Goal: Information Seeking & Learning: Learn about a topic

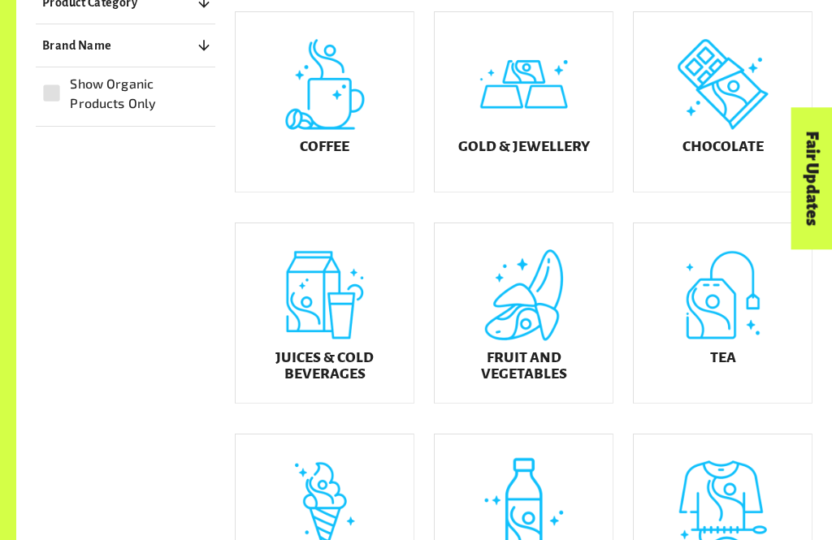
scroll to position [432, 0]
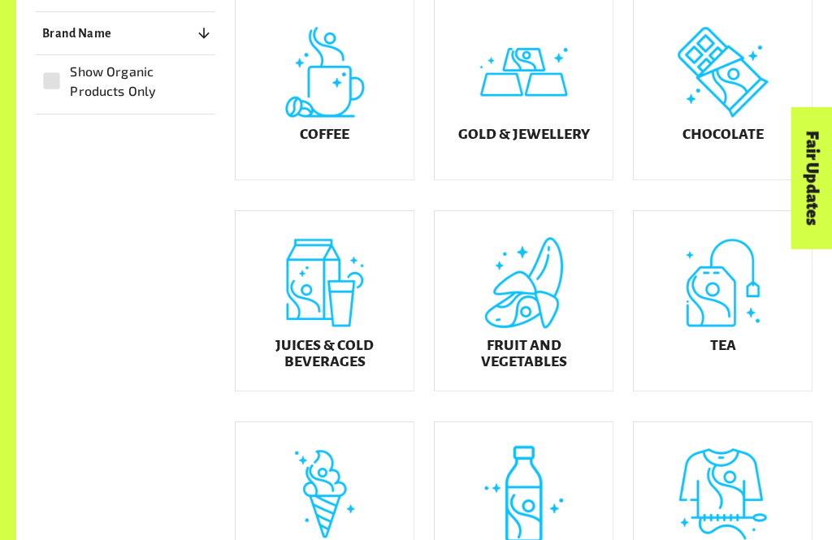
click at [556, 362] on h5 "Fruit and Vegetables" at bounding box center [524, 355] width 152 height 32
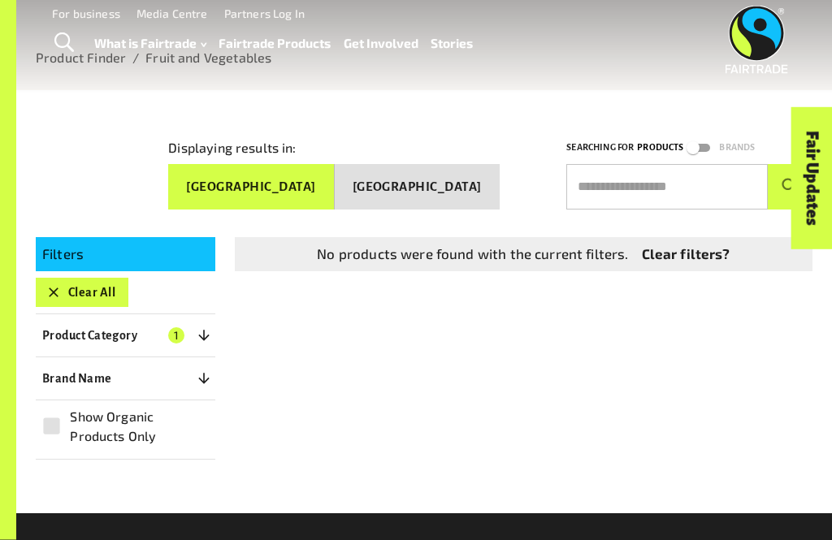
scroll to position [135, 0]
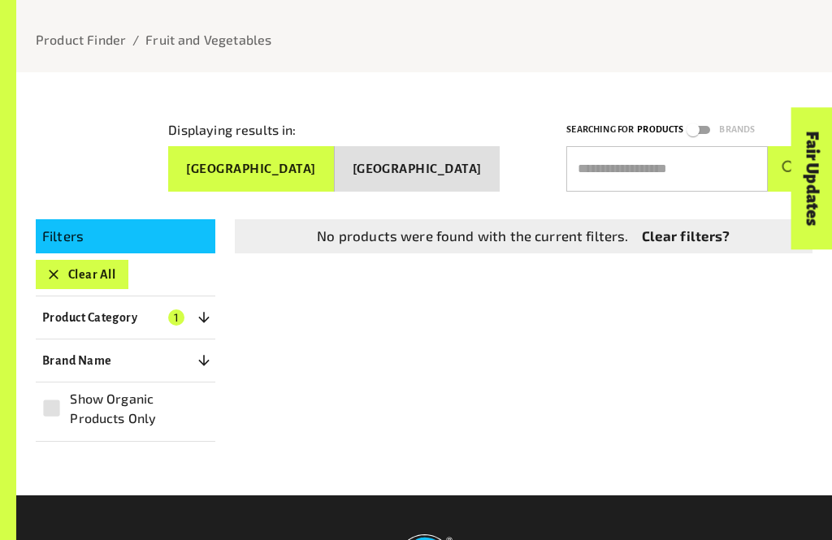
click at [99, 267] on button "Clear All" at bounding box center [82, 274] width 93 height 29
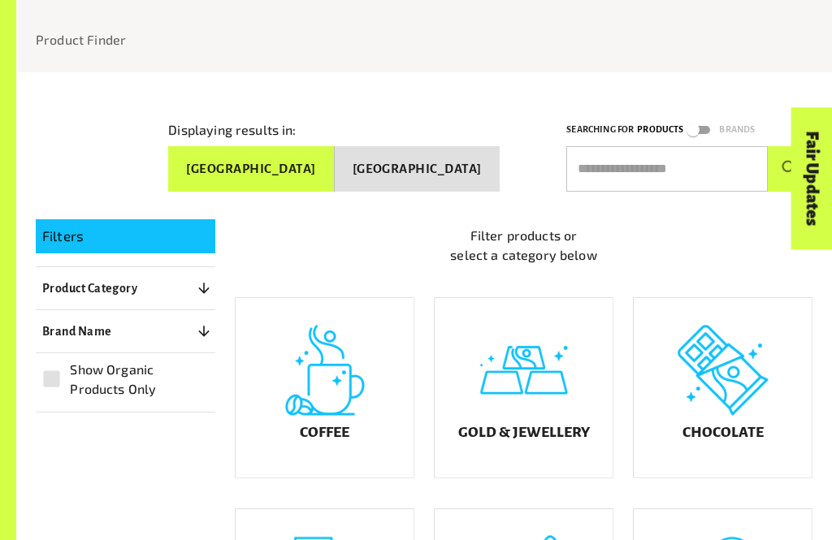
click at [203, 317] on button "Brand Name 0" at bounding box center [126, 331] width 180 height 29
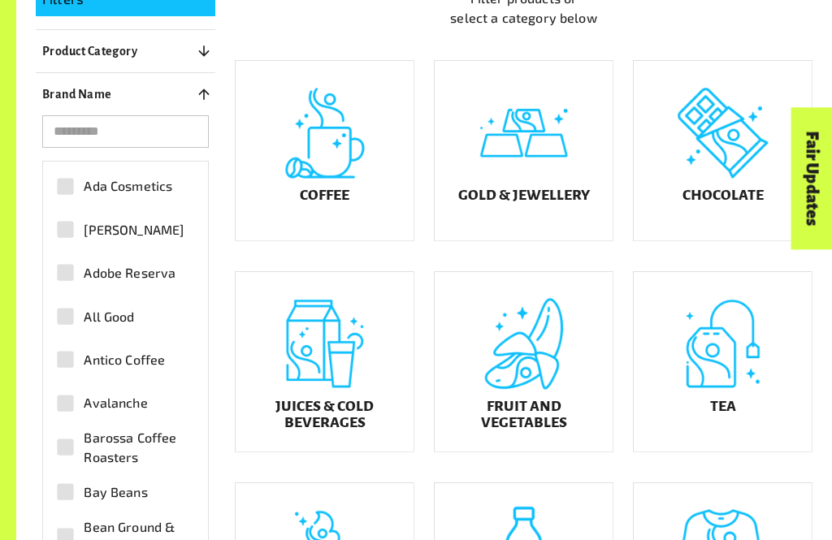
scroll to position [386, 0]
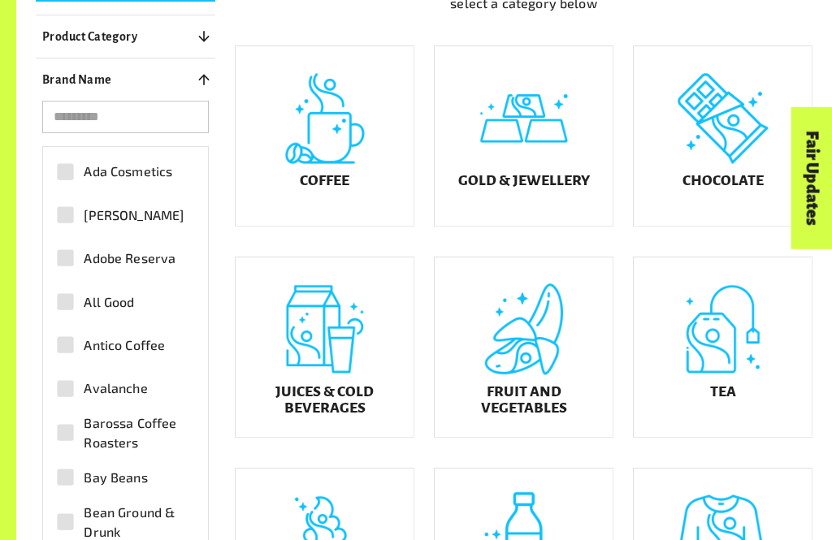
click at [340, 417] on h5 "Juices & Cold Beverages" at bounding box center [325, 401] width 152 height 32
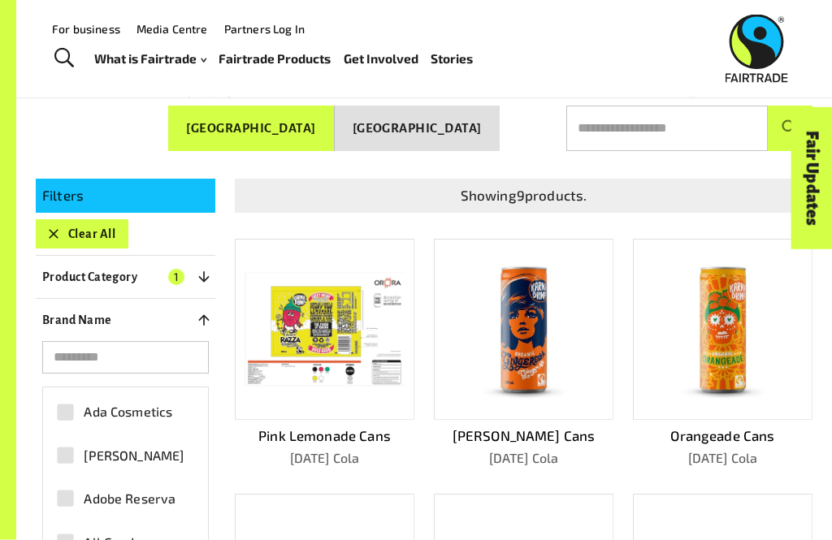
scroll to position [163, 0]
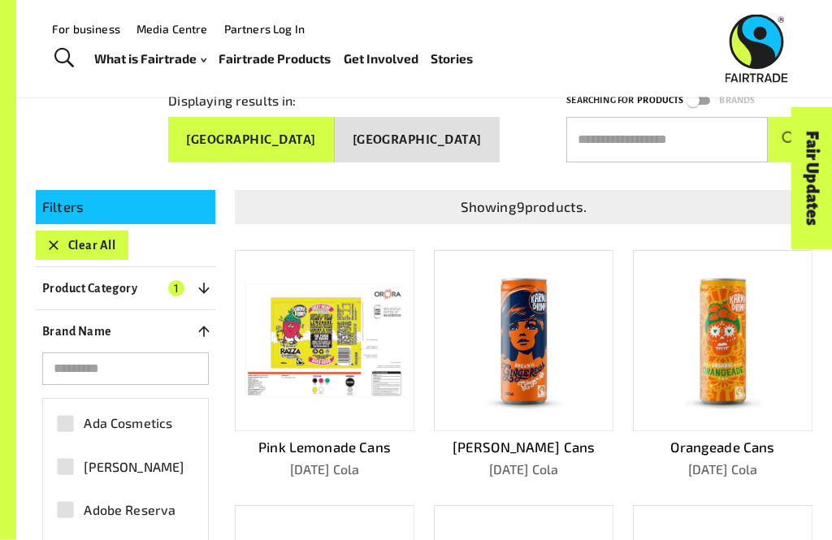
click at [105, 232] on button "Clear All" at bounding box center [82, 246] width 93 height 29
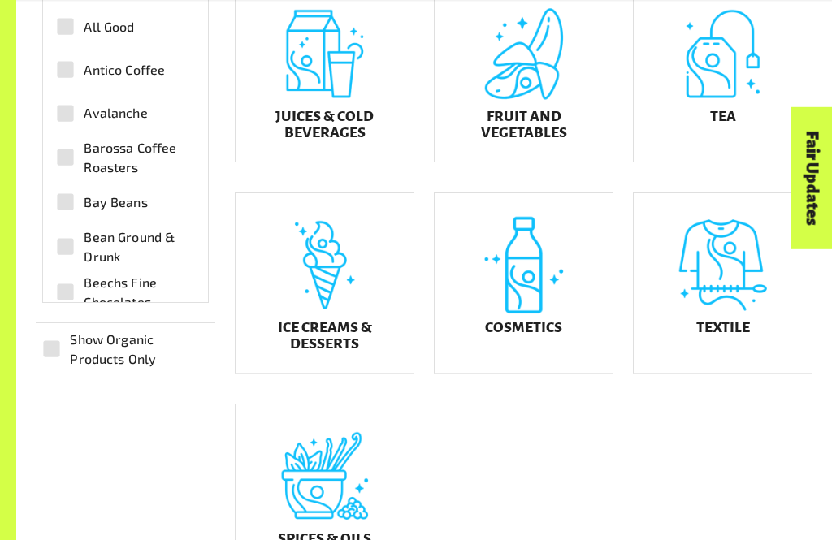
scroll to position [680, 0]
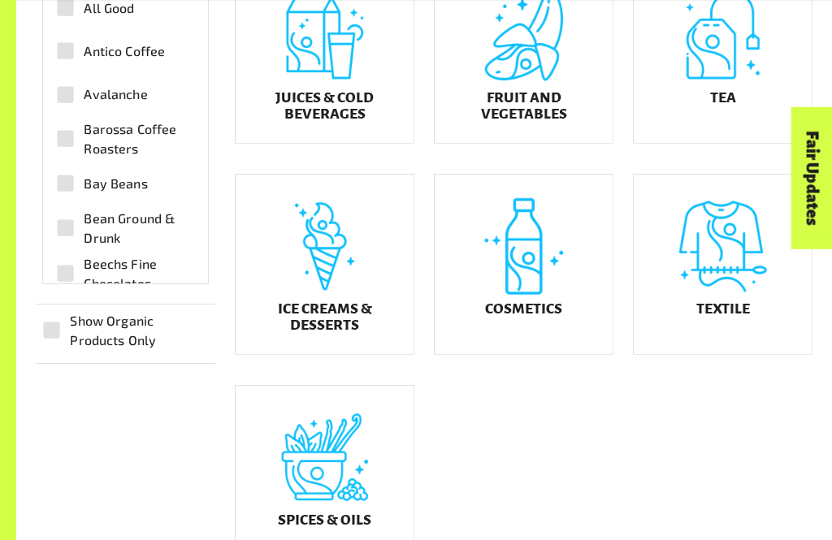
click at [352, 334] on h5 "Ice Creams & Desserts" at bounding box center [325, 318] width 152 height 32
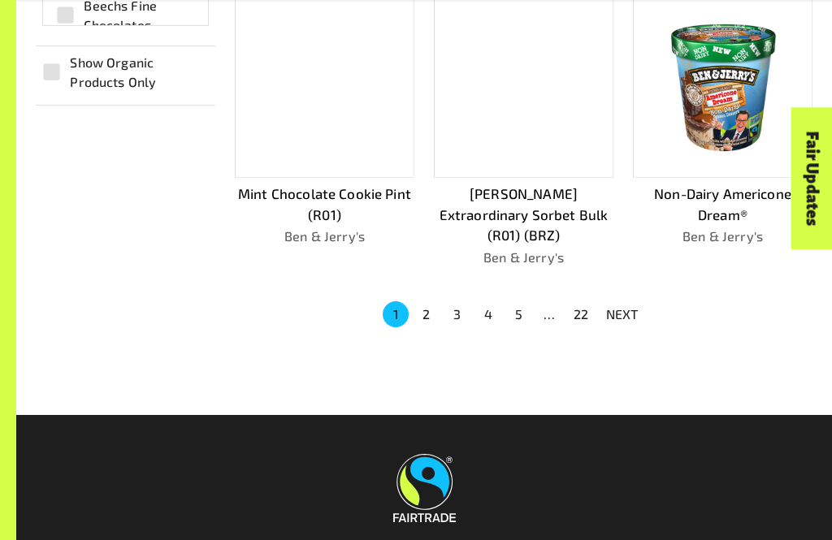
scroll to position [973, 0]
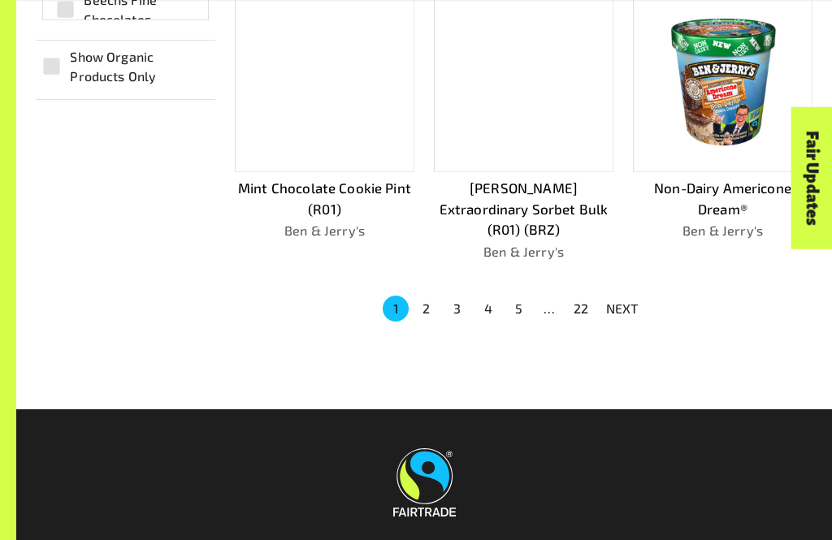
click at [585, 297] on button "22" at bounding box center [581, 310] width 26 height 26
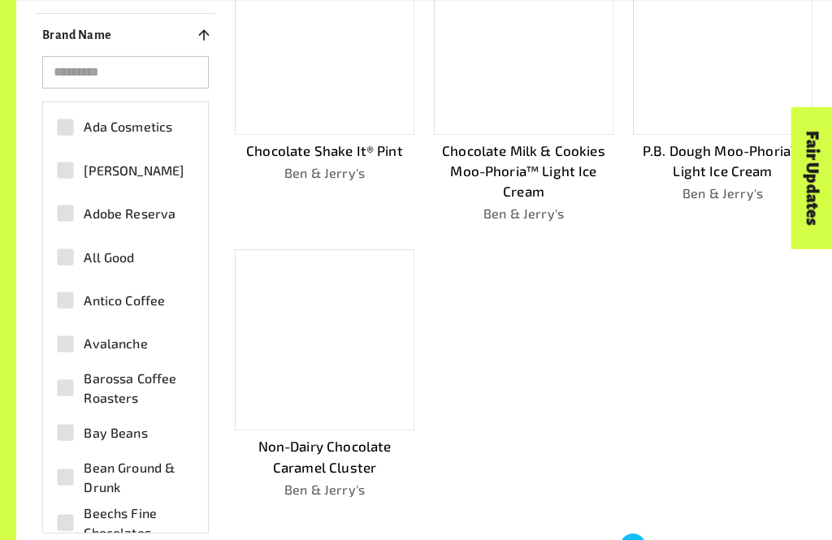
scroll to position [461, 0]
click at [533, 539] on button "19" at bounding box center [540, 547] width 26 height 26
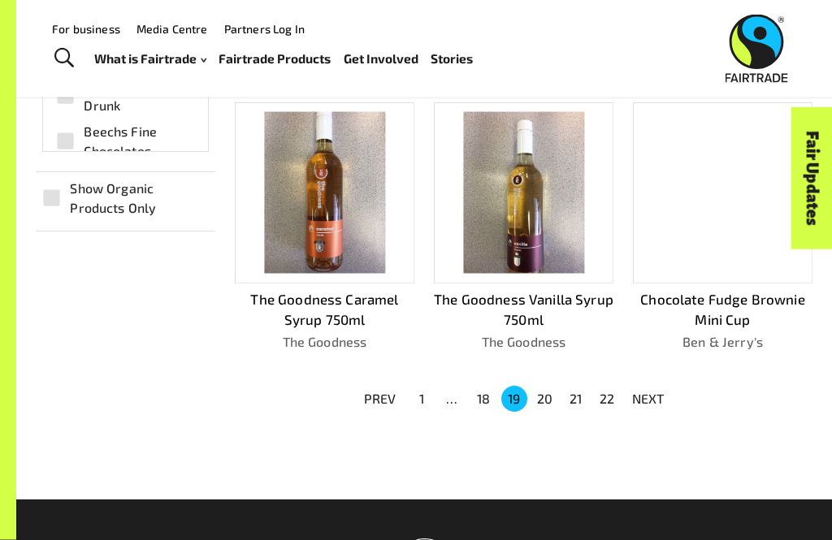
scroll to position [843, 0]
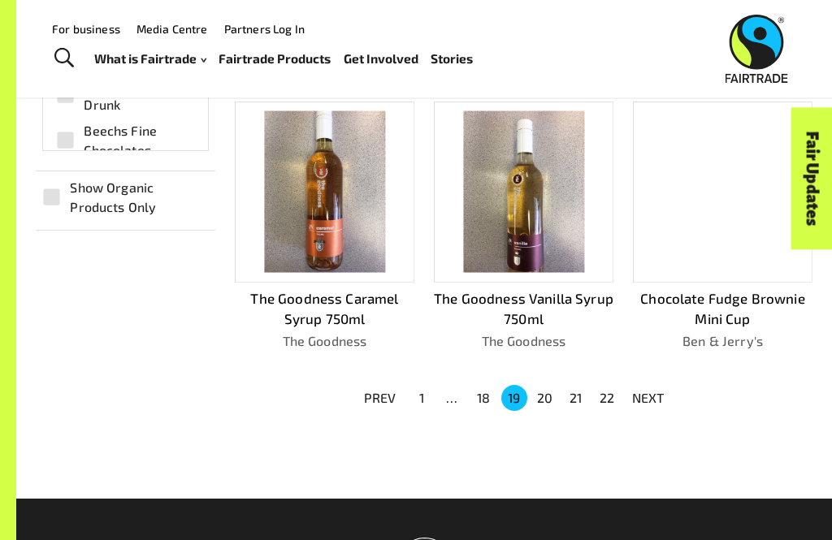
click at [489, 385] on button "18" at bounding box center [483, 398] width 26 height 26
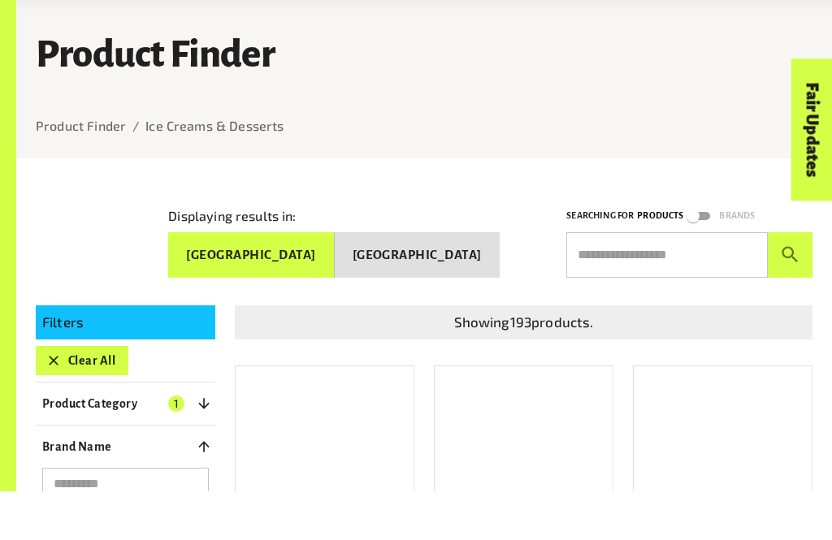
scroll to position [50, 0]
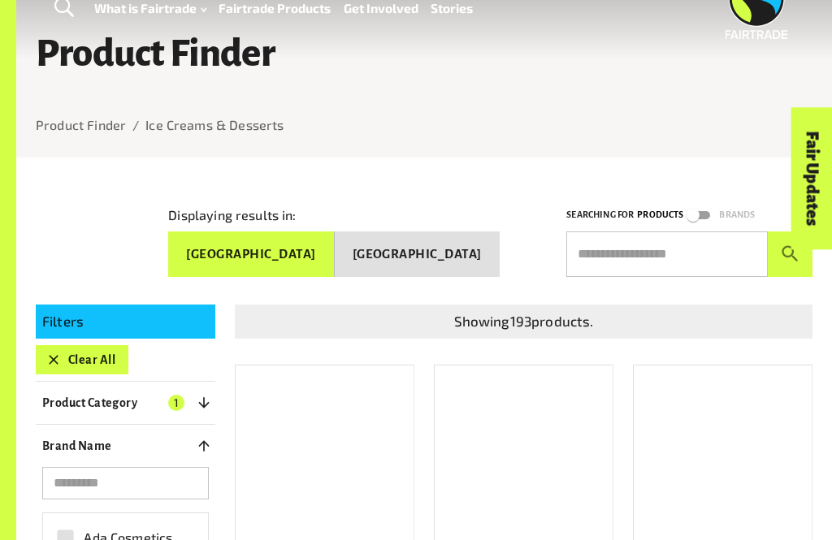
click at [132, 396] on p "Product Category" at bounding box center [89, 402] width 95 height 19
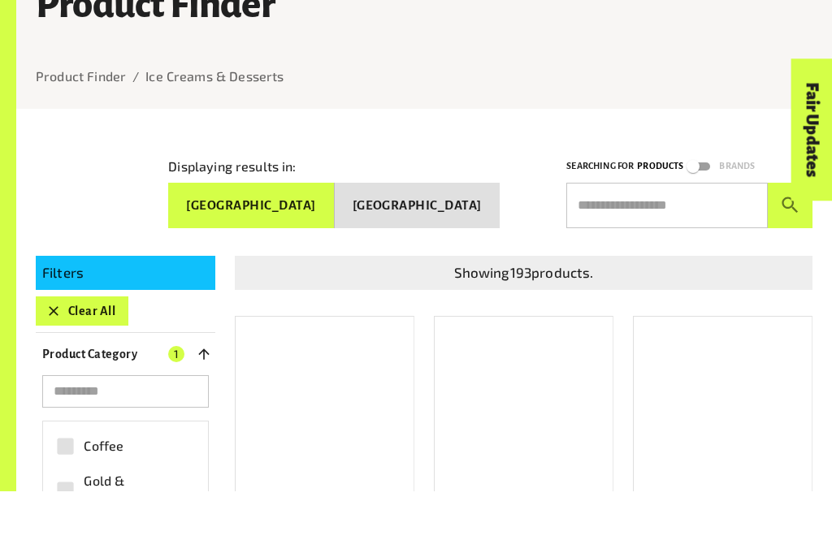
scroll to position [183, 0]
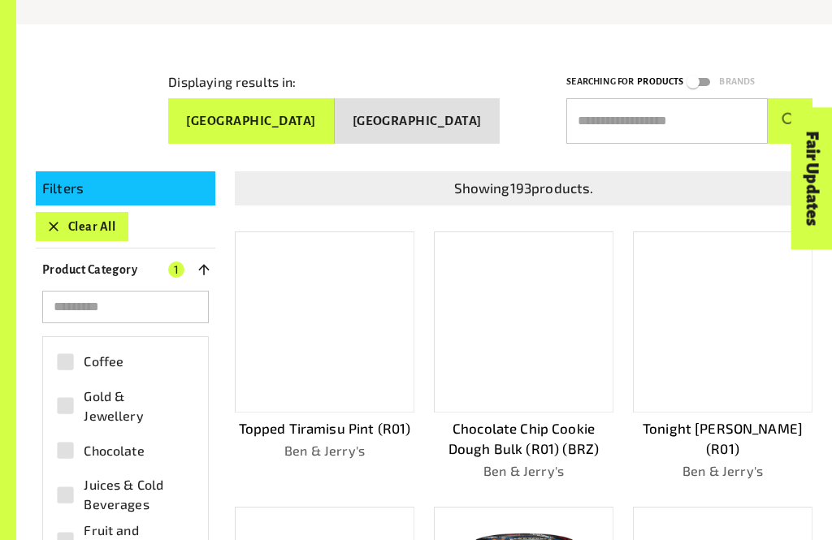
click at [85, 212] on button "Clear All" at bounding box center [82, 226] width 93 height 29
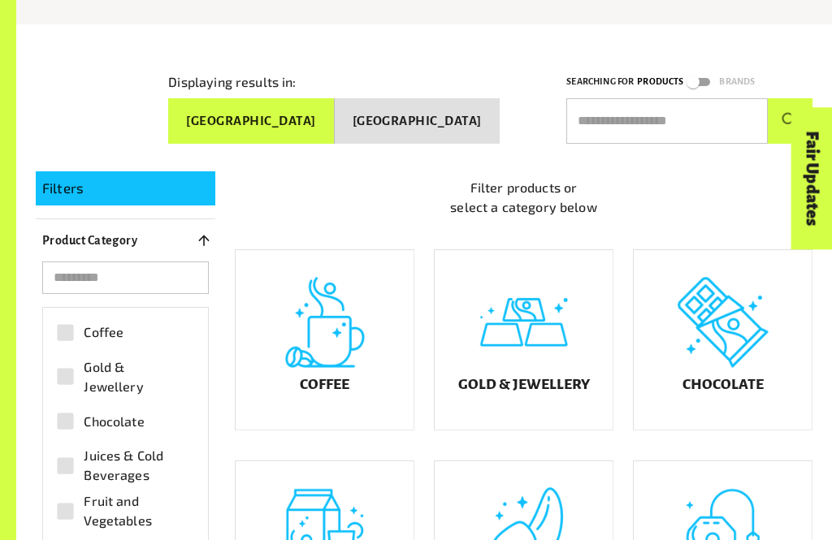
scroll to position [207, 0]
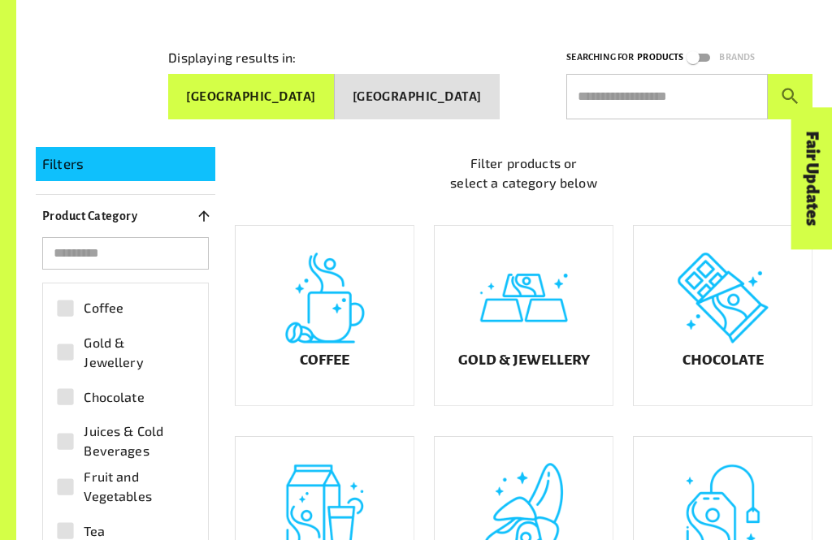
click at [316, 362] on div "Coffee" at bounding box center [325, 316] width 178 height 180
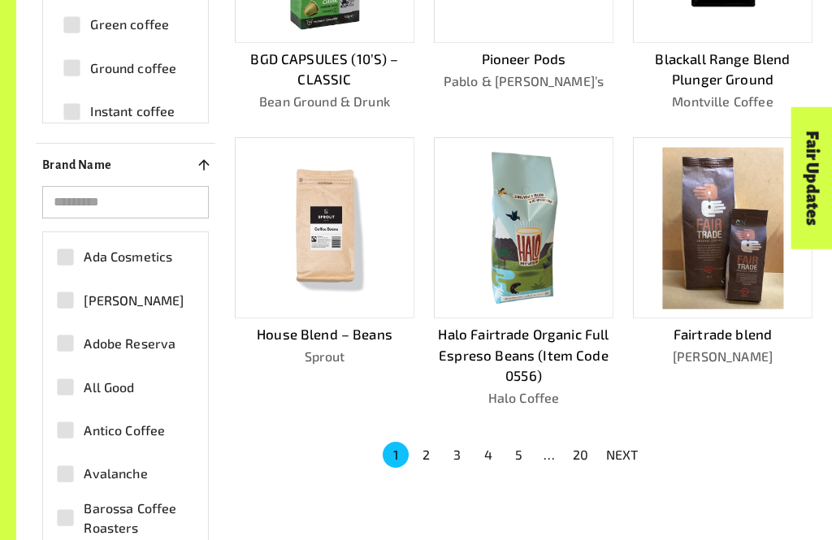
scroll to position [833, 0]
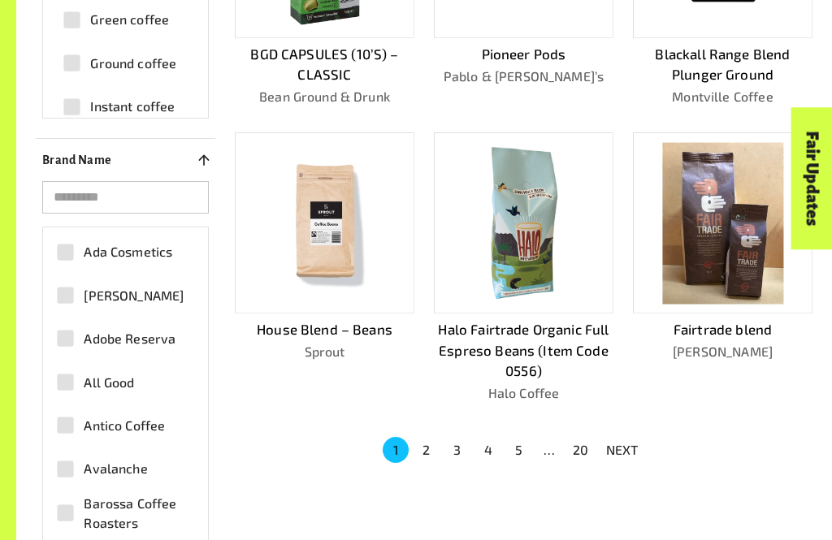
click at [439, 443] on button "2" at bounding box center [427, 450] width 26 height 26
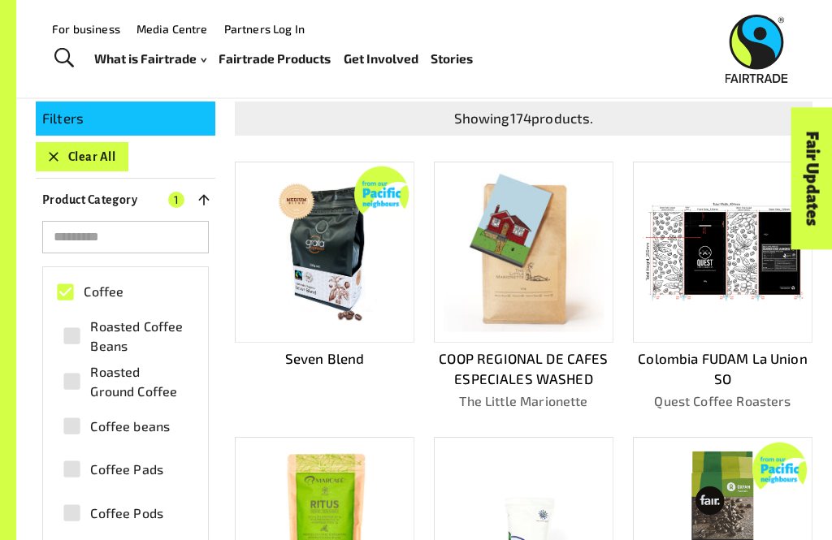
scroll to position [240, 0]
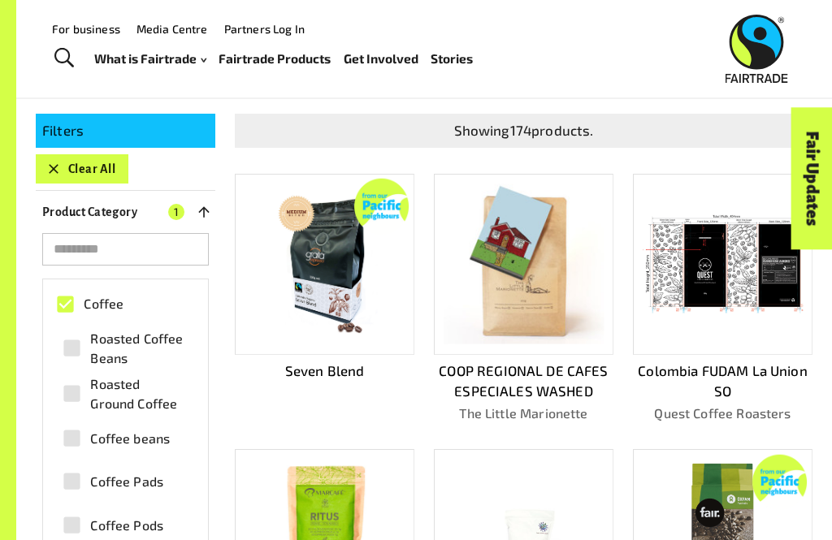
click at [101, 158] on button "Clear All" at bounding box center [82, 168] width 93 height 29
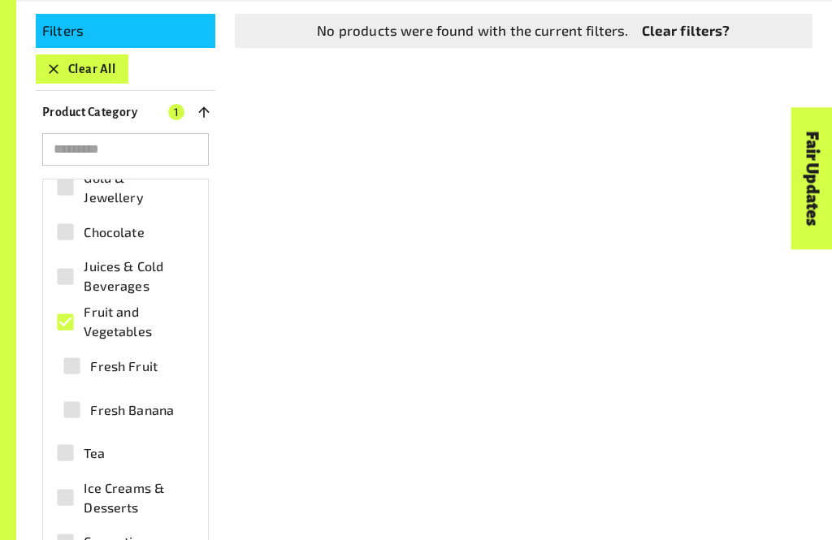
scroll to position [62, 0]
click at [96, 55] on button "Clear All" at bounding box center [82, 68] width 93 height 29
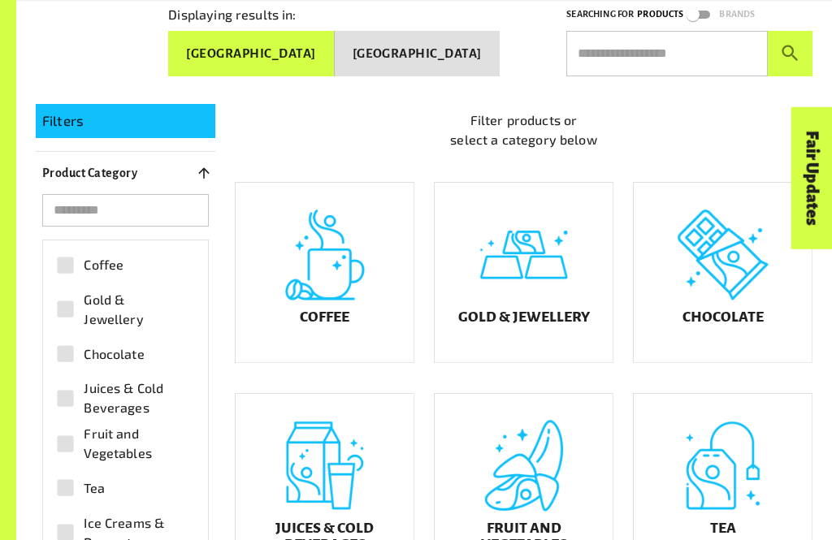
scroll to position [253, 0]
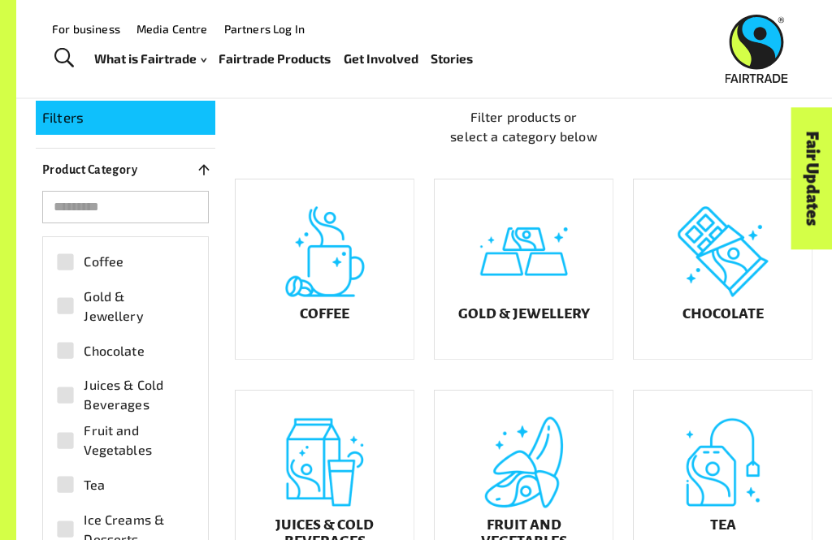
click at [730, 250] on div "Fair Updates" at bounding box center [720, 229] width 142 height 41
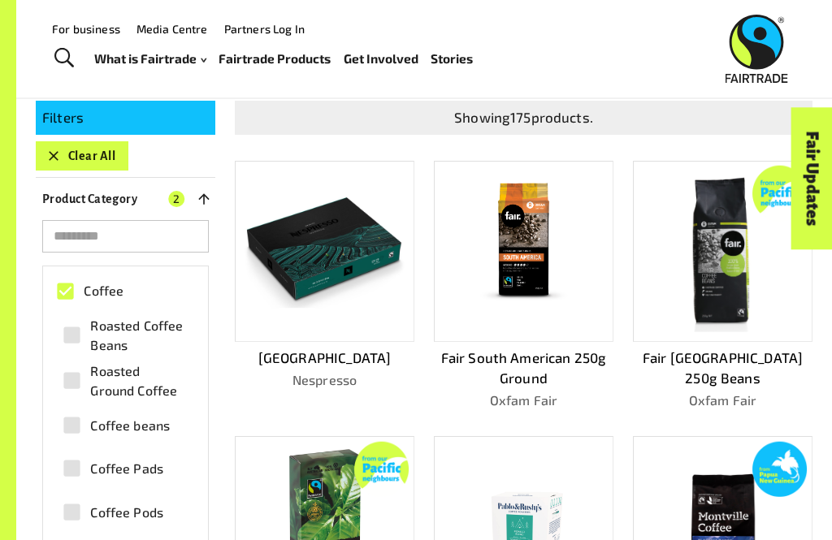
click at [88, 144] on button "Clear All" at bounding box center [82, 155] width 93 height 29
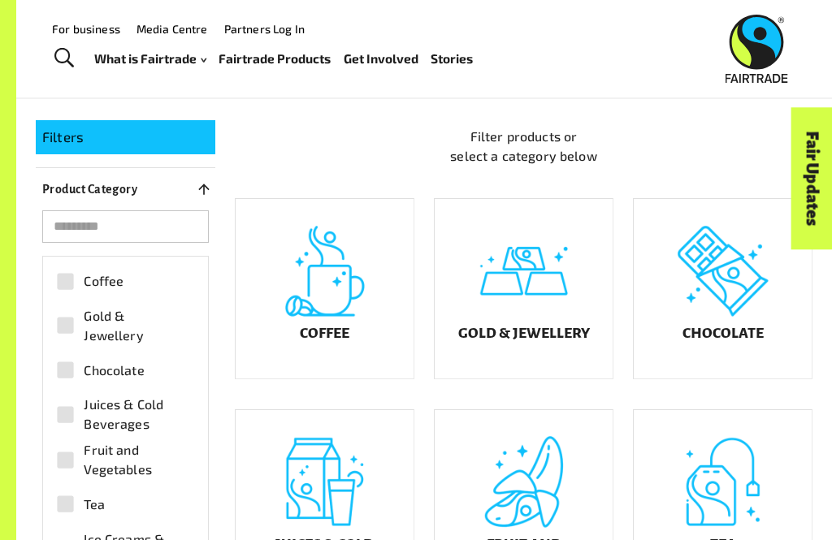
scroll to position [207, 0]
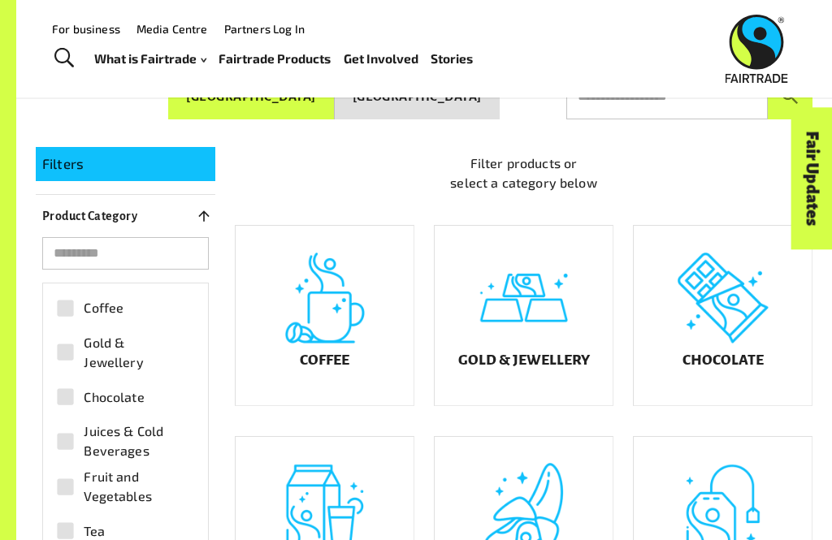
click at [721, 323] on div "Chocolate" at bounding box center [723, 316] width 178 height 180
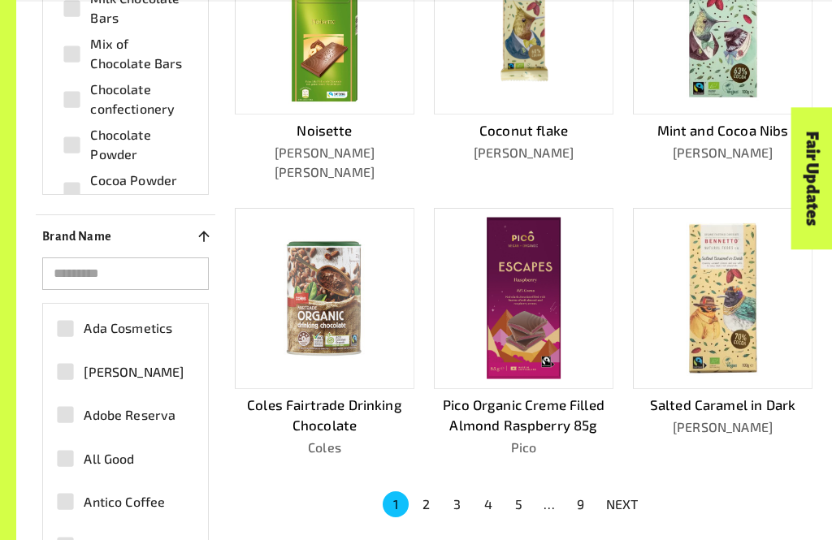
scroll to position [768, 0]
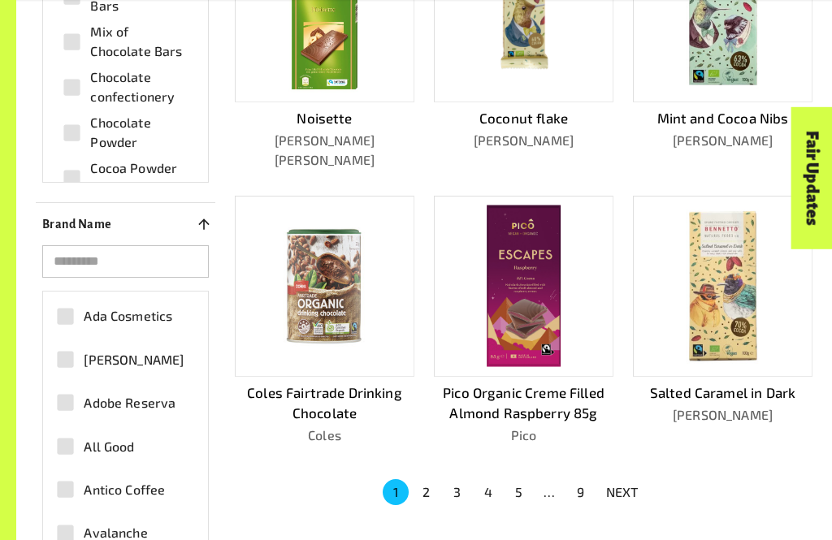
click at [457, 480] on button "3" at bounding box center [457, 493] width 26 height 26
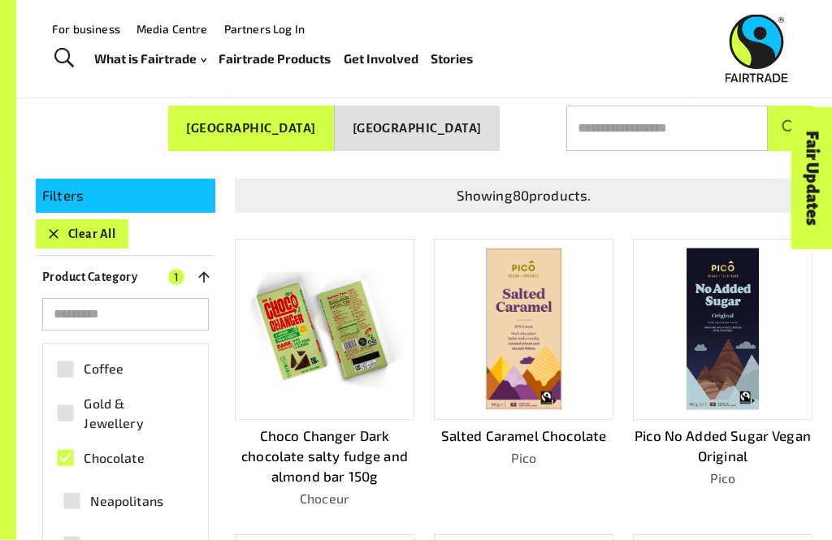
scroll to position [175, 0]
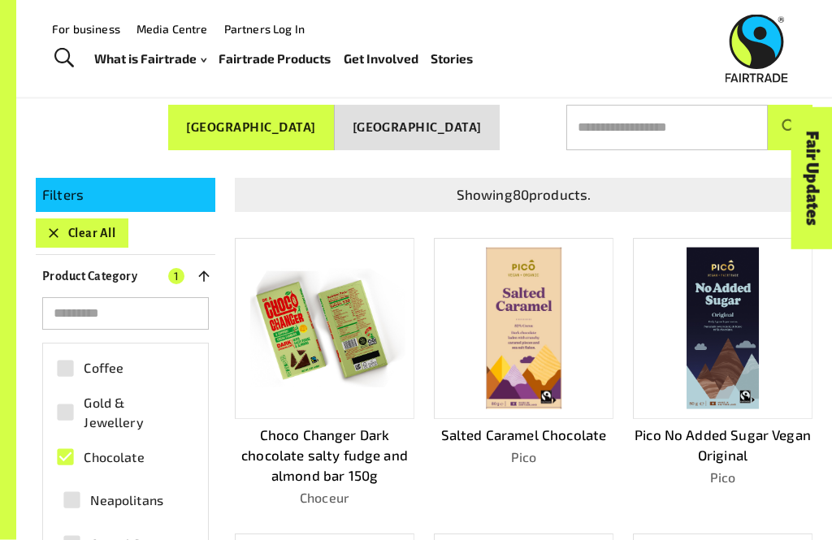
click at [105, 231] on button "Clear All" at bounding box center [82, 233] width 93 height 29
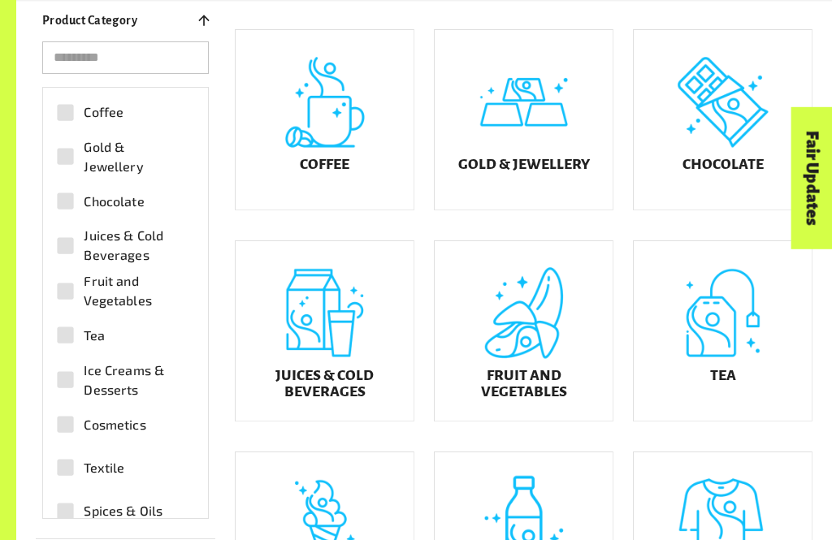
scroll to position [401, 0]
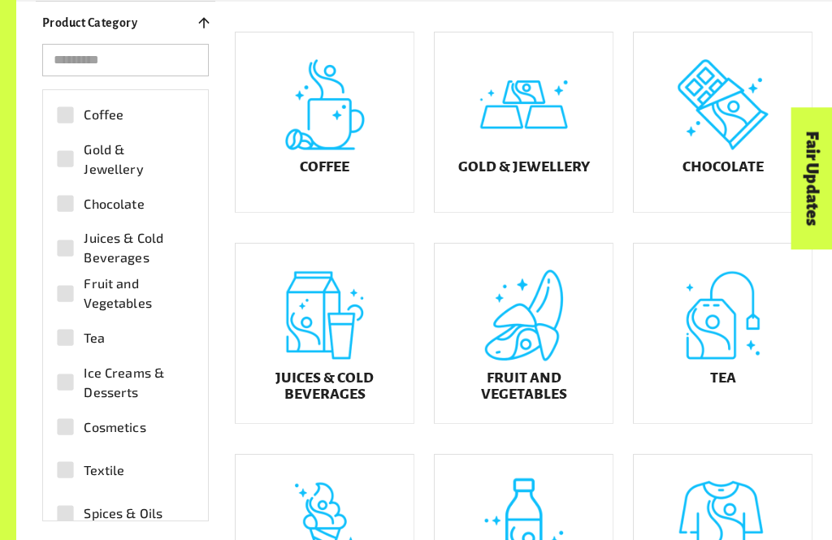
click at [359, 371] on div "Juices & Cold Beverages" at bounding box center [325, 334] width 178 height 180
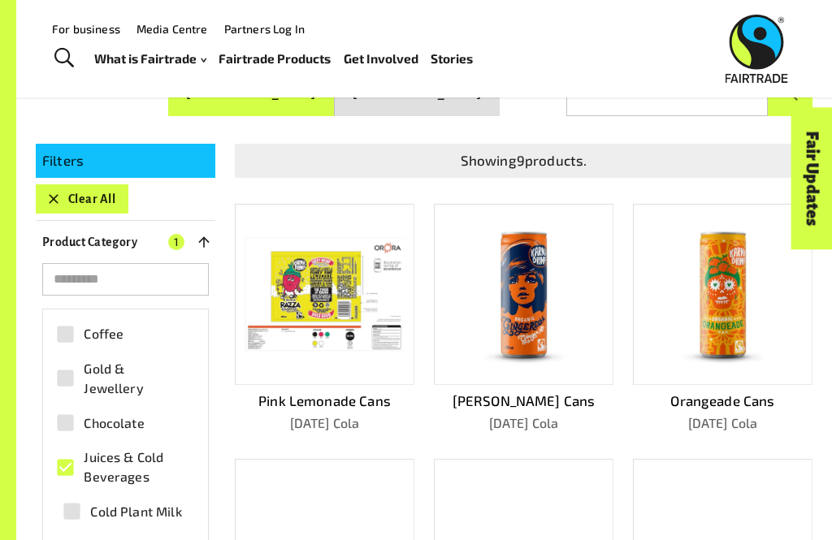
scroll to position [207, 0]
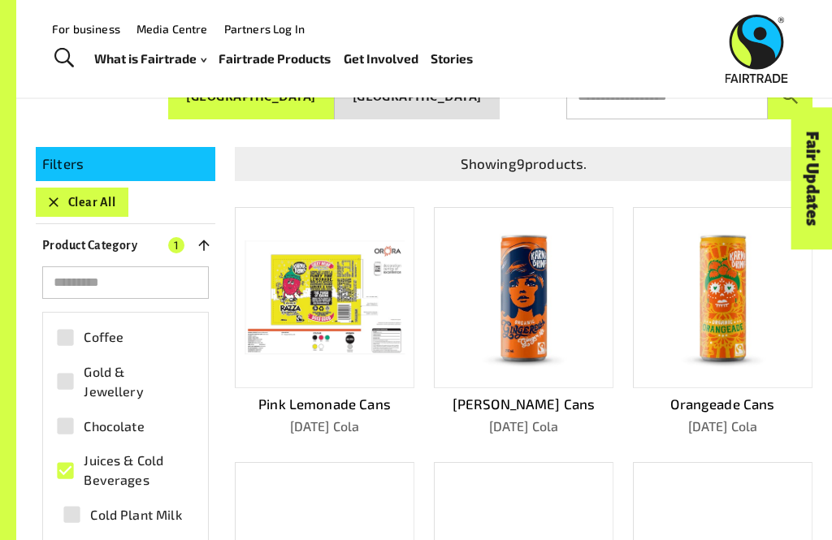
click at [94, 196] on button "Clear All" at bounding box center [82, 202] width 93 height 29
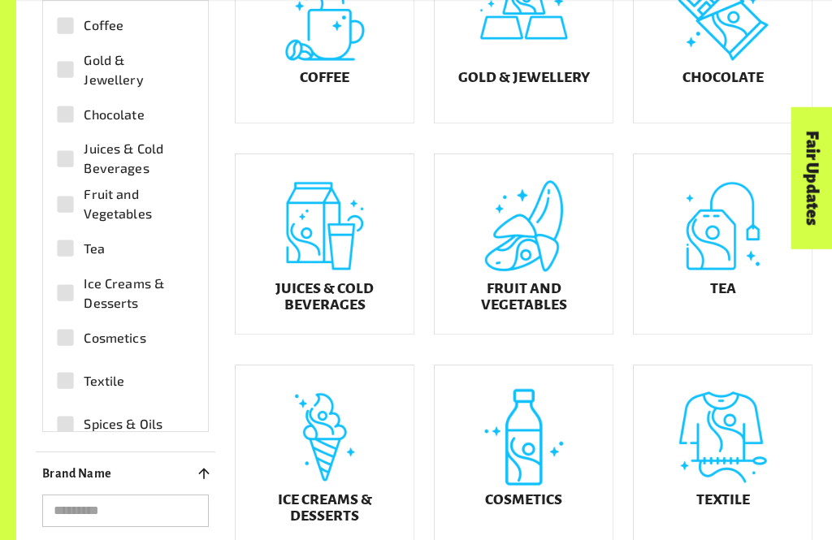
scroll to position [546, 0]
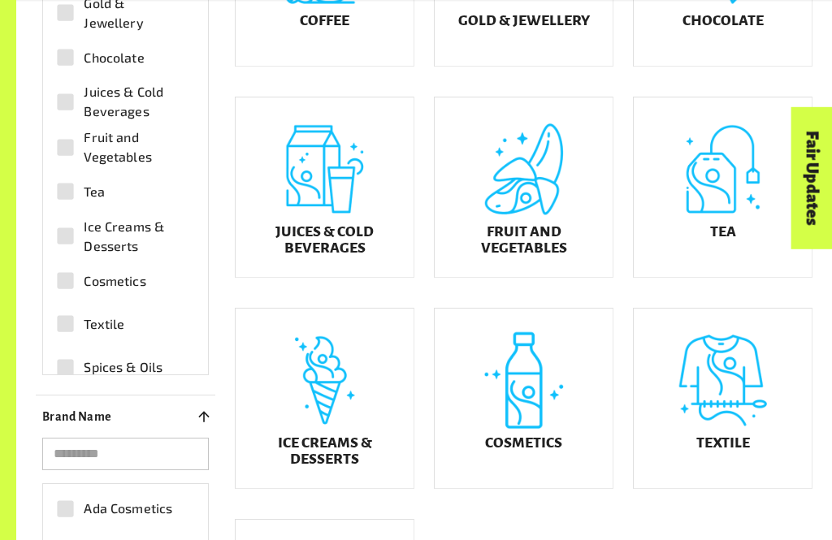
click at [696, 233] on div "Tea" at bounding box center [723, 188] width 178 height 180
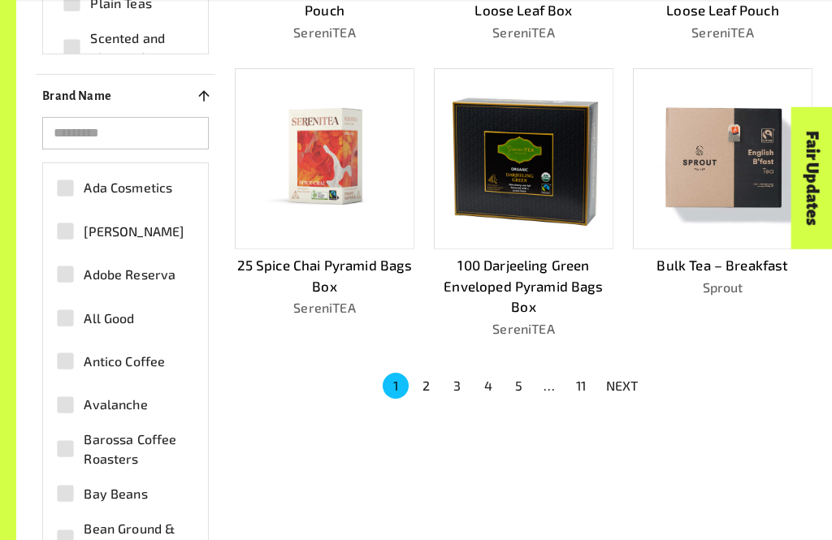
scroll to position [897, 0]
click at [453, 373] on button "3" at bounding box center [457, 386] width 26 height 26
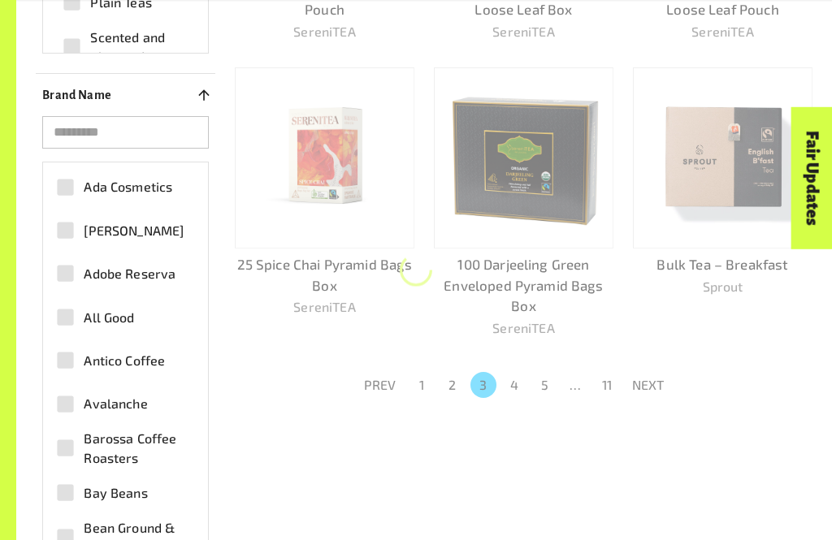
scroll to position [898, 0]
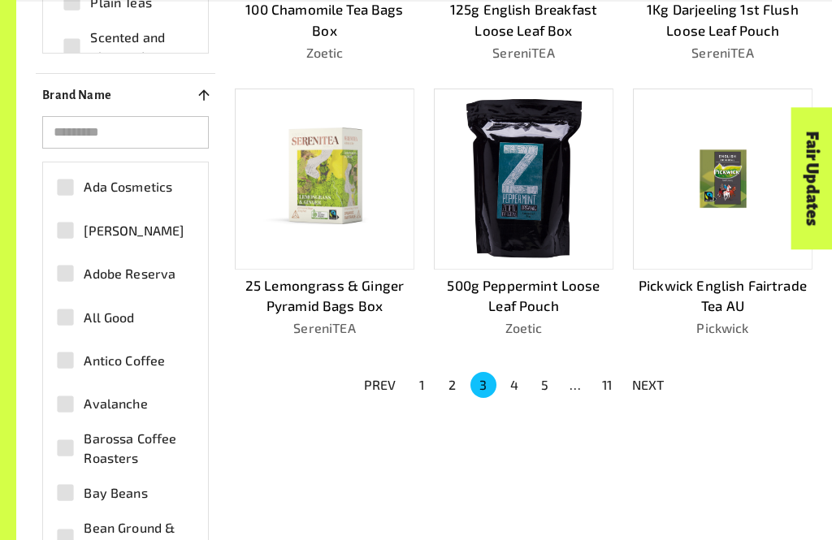
click at [509, 375] on button "4" at bounding box center [514, 385] width 26 height 26
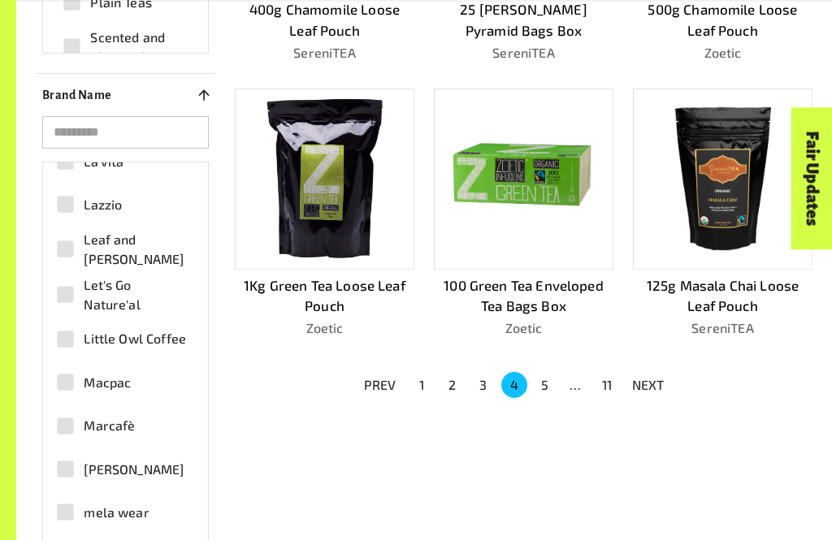
scroll to position [2877, 0]
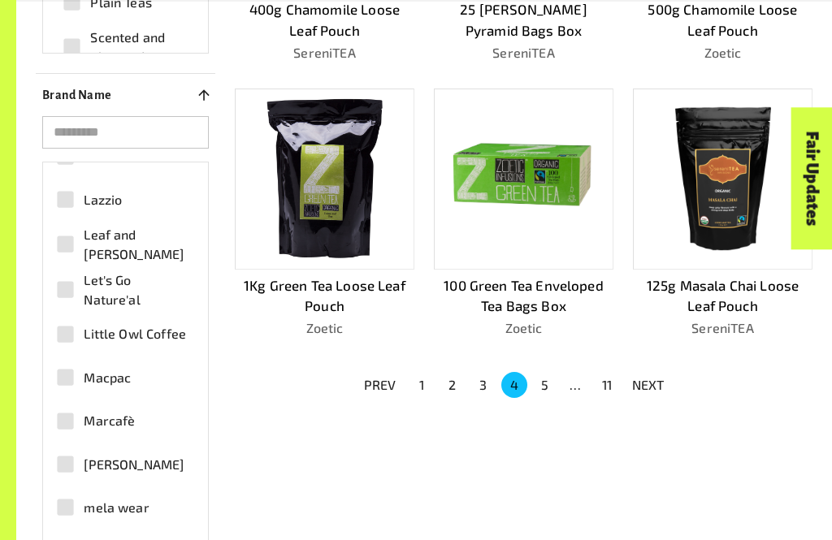
click at [122, 388] on span "Macpac" at bounding box center [107, 377] width 47 height 19
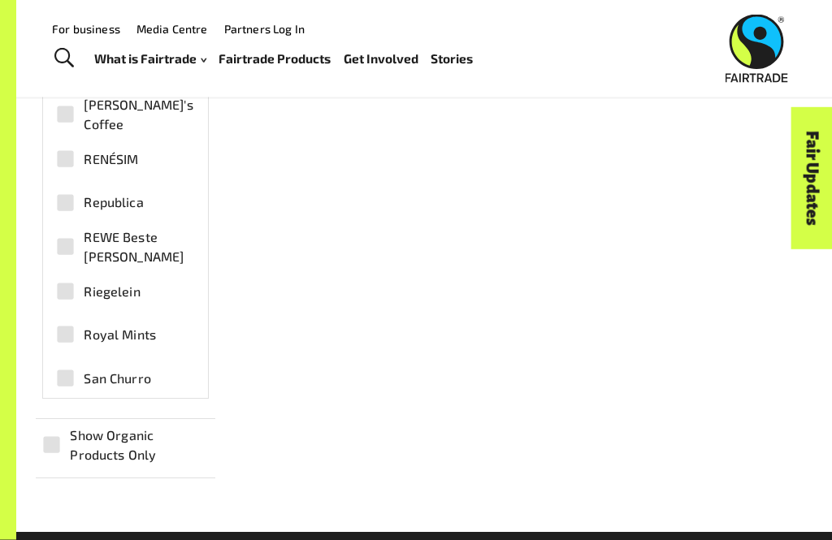
scroll to position [4155, 0]
